Goal: Information Seeking & Learning: Learn about a topic

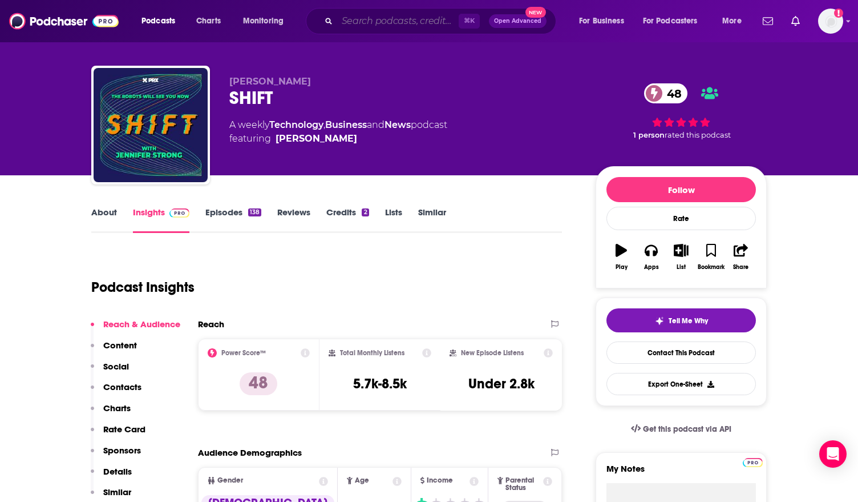
scroll to position [11, 0]
click at [412, 29] on input "Search podcasts, credits, & more..." at bounding box center [398, 21] width 122 height 18
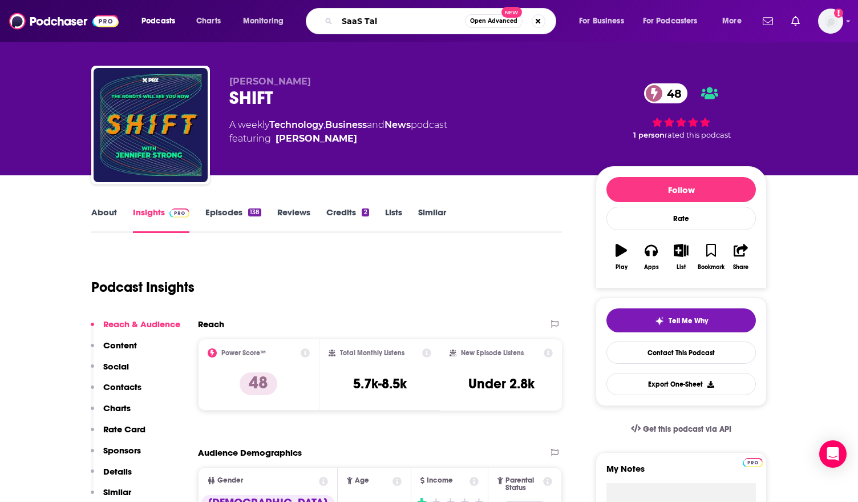
type input "SaaS Talk"
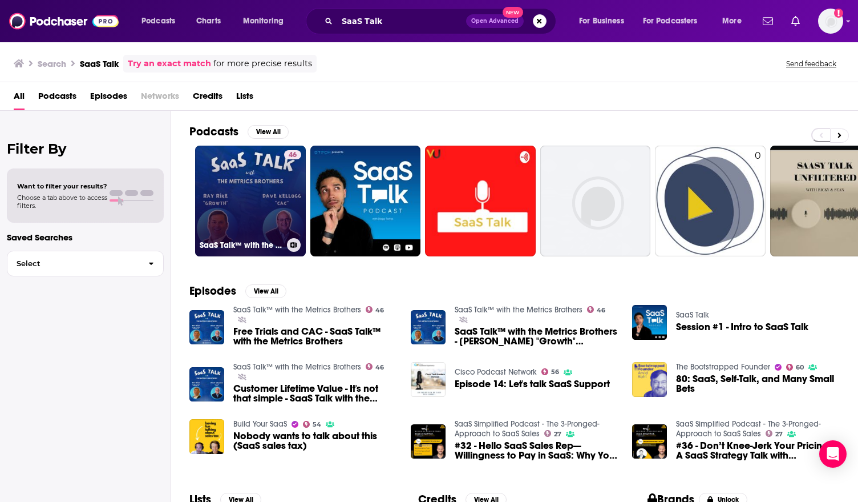
click at [257, 223] on link "46 SaaS Talk™ with the Metrics Brothers" at bounding box center [250, 201] width 111 height 111
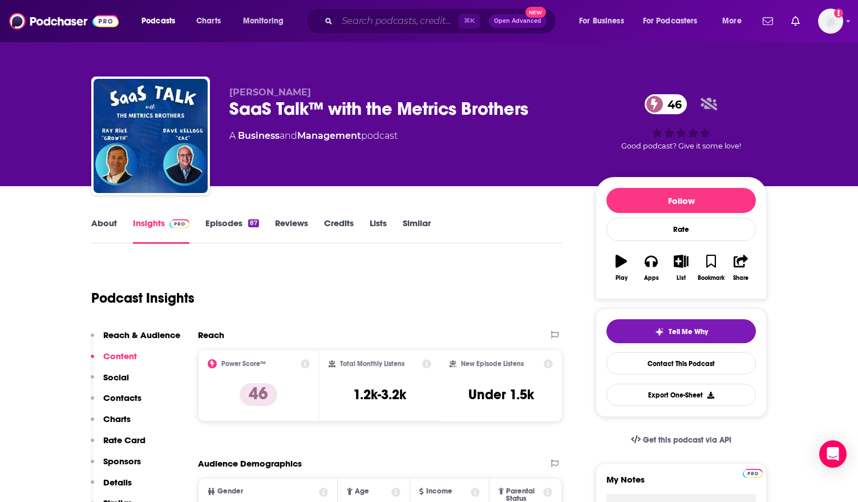
click at [407, 21] on input "Search podcasts, credits, & more..." at bounding box center [398, 21] width 122 height 18
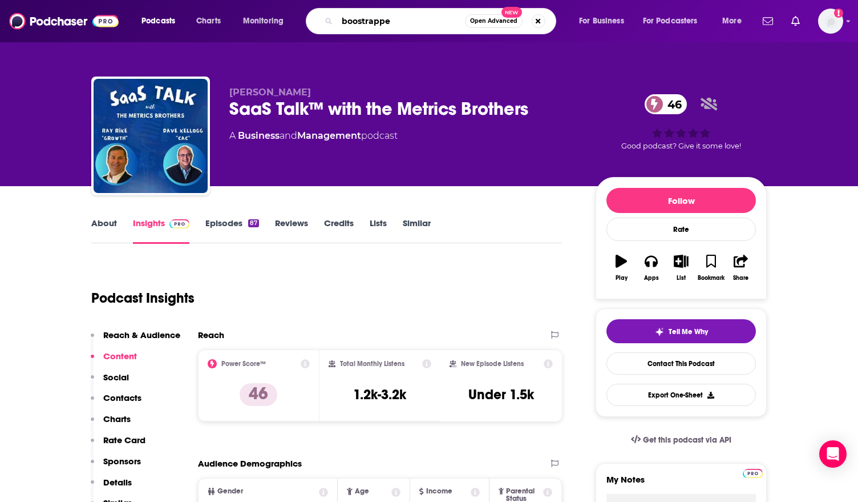
type input "boostrapped"
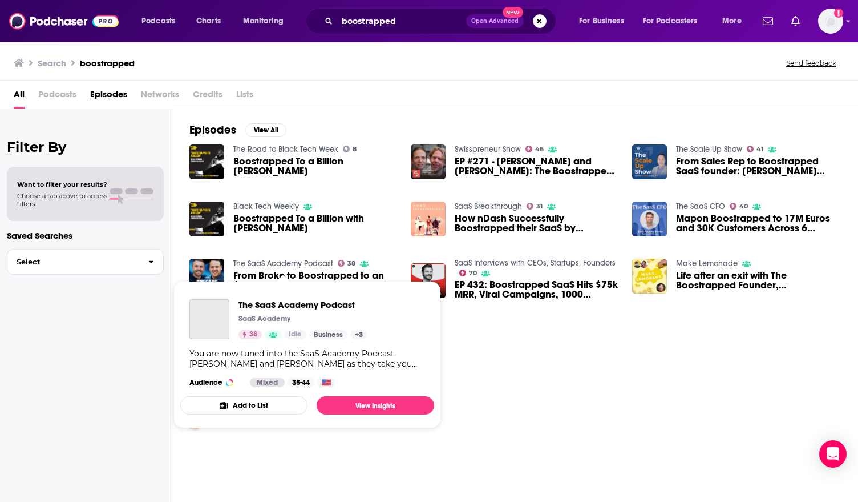
click at [290, 263] on link "The SaaS Academy Podcast" at bounding box center [283, 263] width 100 height 10
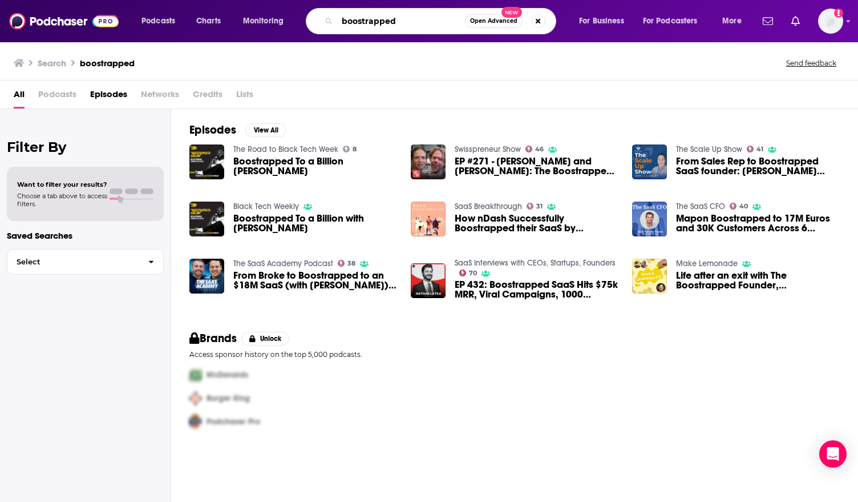
click at [423, 20] on input "boostrapped" at bounding box center [401, 21] width 128 height 18
type input "boostrapped podcast"
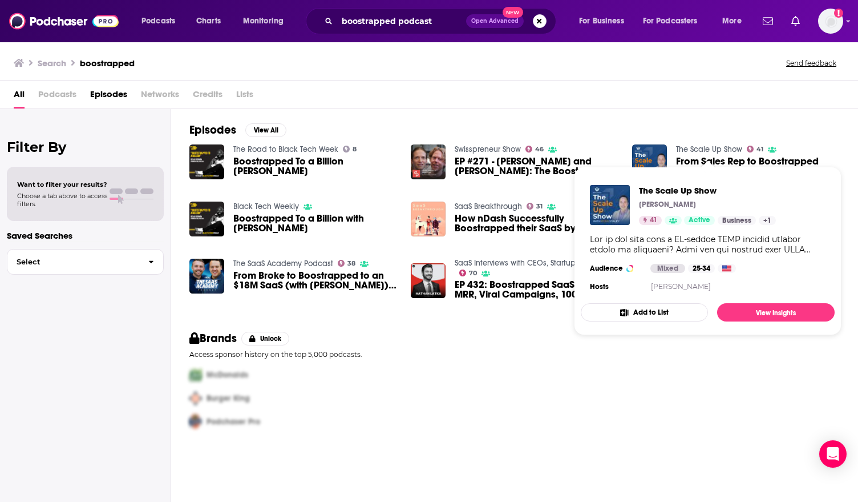
click at [706, 149] on link "The Scale Up Show" at bounding box center [709, 149] width 66 height 10
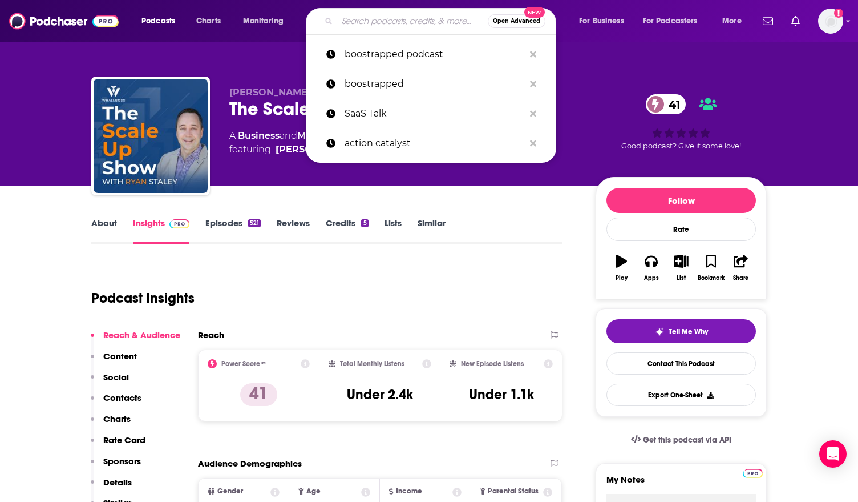
click at [366, 16] on input "Search podcasts, credits, & more..." at bounding box center [412, 21] width 151 height 18
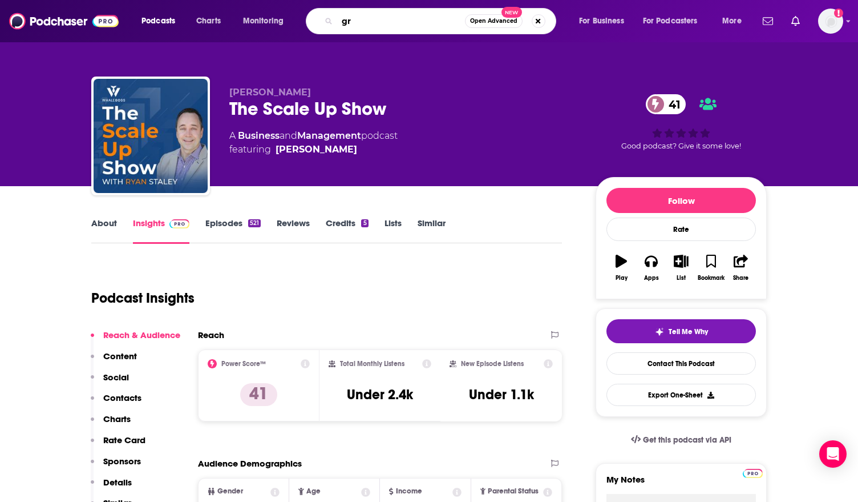
type input "g"
type input "fragmented the software podcast"
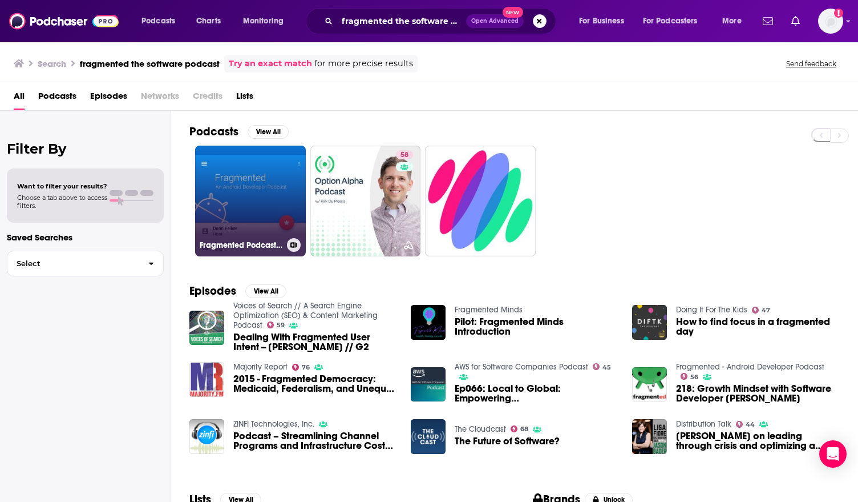
click at [249, 224] on link "Fragmented Podcast - An Android Developer Podcast" at bounding box center [250, 201] width 111 height 111
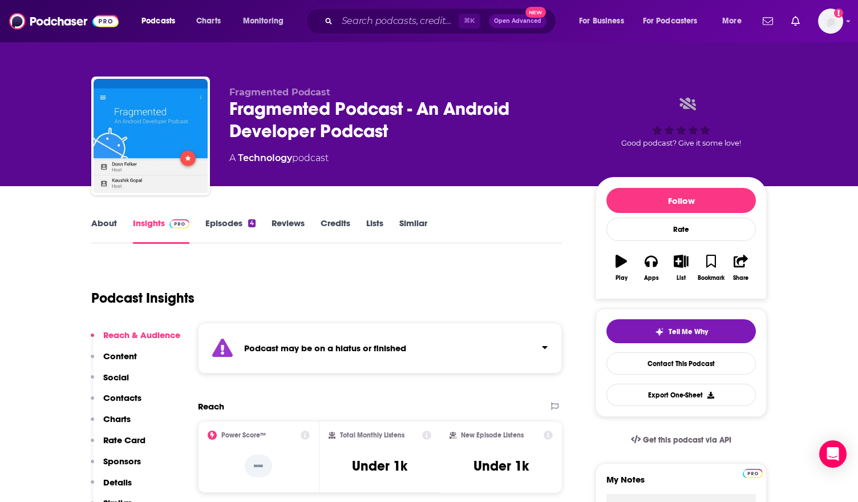
scroll to position [49, 0]
